Goal: Information Seeking & Learning: Find specific fact

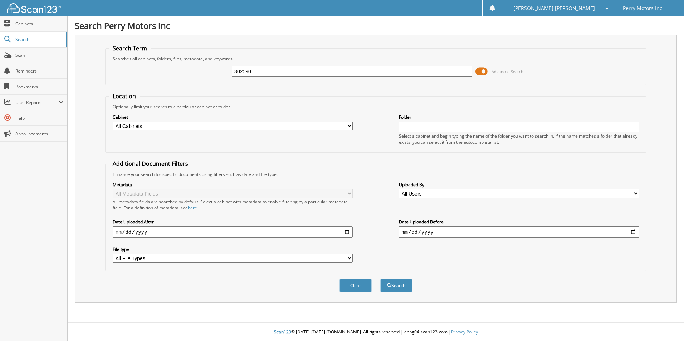
type input "302590"
click at [380, 279] on button "Search" at bounding box center [396, 285] width 32 height 13
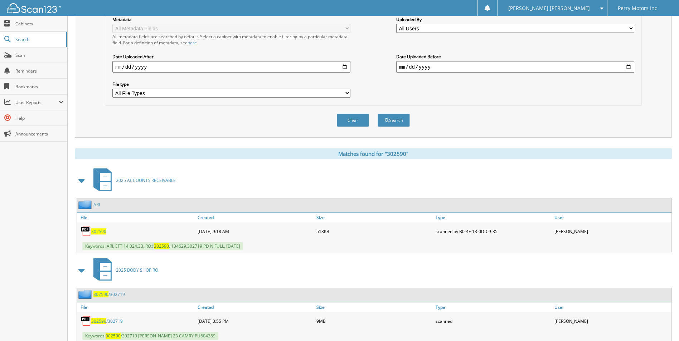
scroll to position [152, 0]
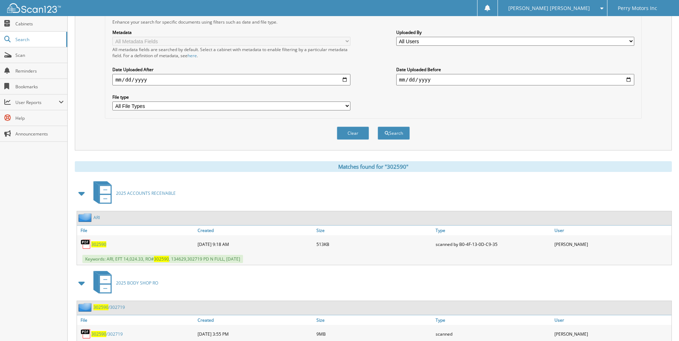
click at [100, 245] on span "302590" at bounding box center [98, 245] width 15 height 6
click at [99, 245] on span "302590" at bounding box center [98, 245] width 15 height 6
